Goal: Information Seeking & Learning: Learn about a topic

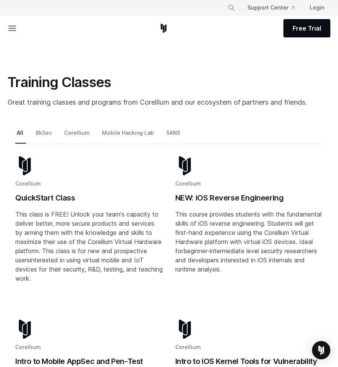
click at [56, 197] on h2 "QuickStart Class" at bounding box center [89, 197] width 148 height 11
click at [77, 131] on link "Corellium" at bounding box center [78, 136] width 30 height 16
click at [132, 135] on link "Mobile Hacking Lab" at bounding box center [129, 136] width 56 height 16
